Goal: Share content

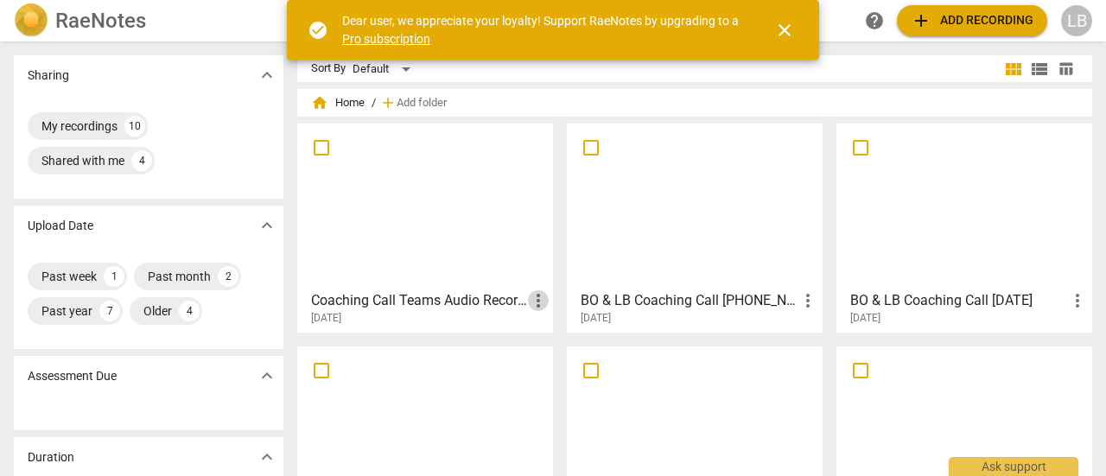
click at [536, 300] on span "more_vert" at bounding box center [538, 300] width 21 height 21
click at [504, 303] on div at bounding box center [553, 238] width 1106 height 476
click at [461, 203] on div at bounding box center [425, 206] width 244 height 153
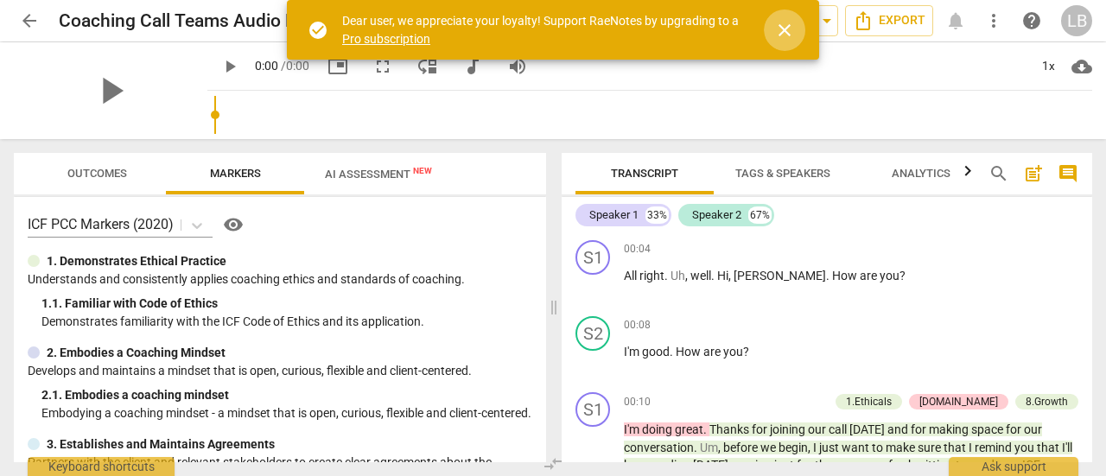
click at [785, 28] on span "close" at bounding box center [784, 30] width 21 height 21
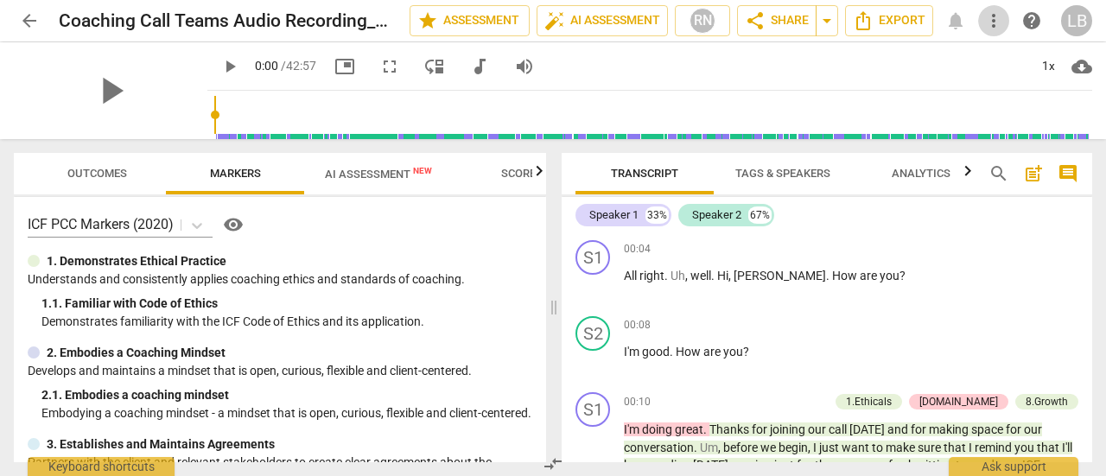
click at [991, 19] on span "more_vert" at bounding box center [993, 20] width 21 height 21
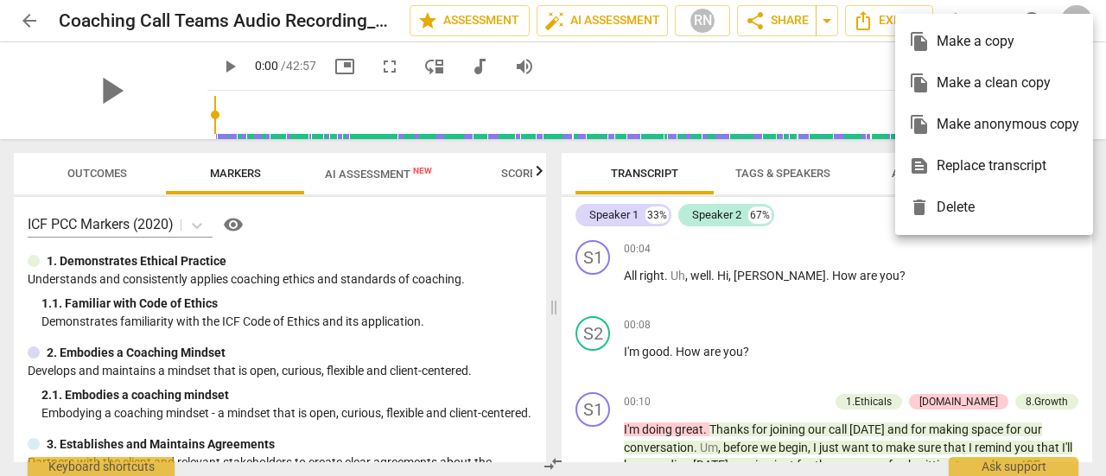
click at [829, 15] on div at bounding box center [553, 238] width 1106 height 476
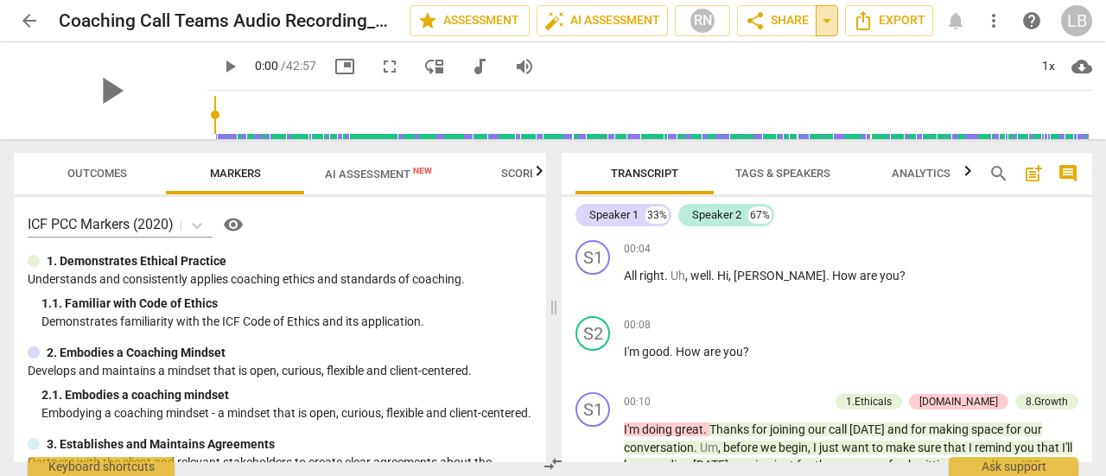
click at [831, 22] on span "arrow_drop_down" at bounding box center [826, 20] width 21 height 21
